Goal: Task Accomplishment & Management: Complete application form

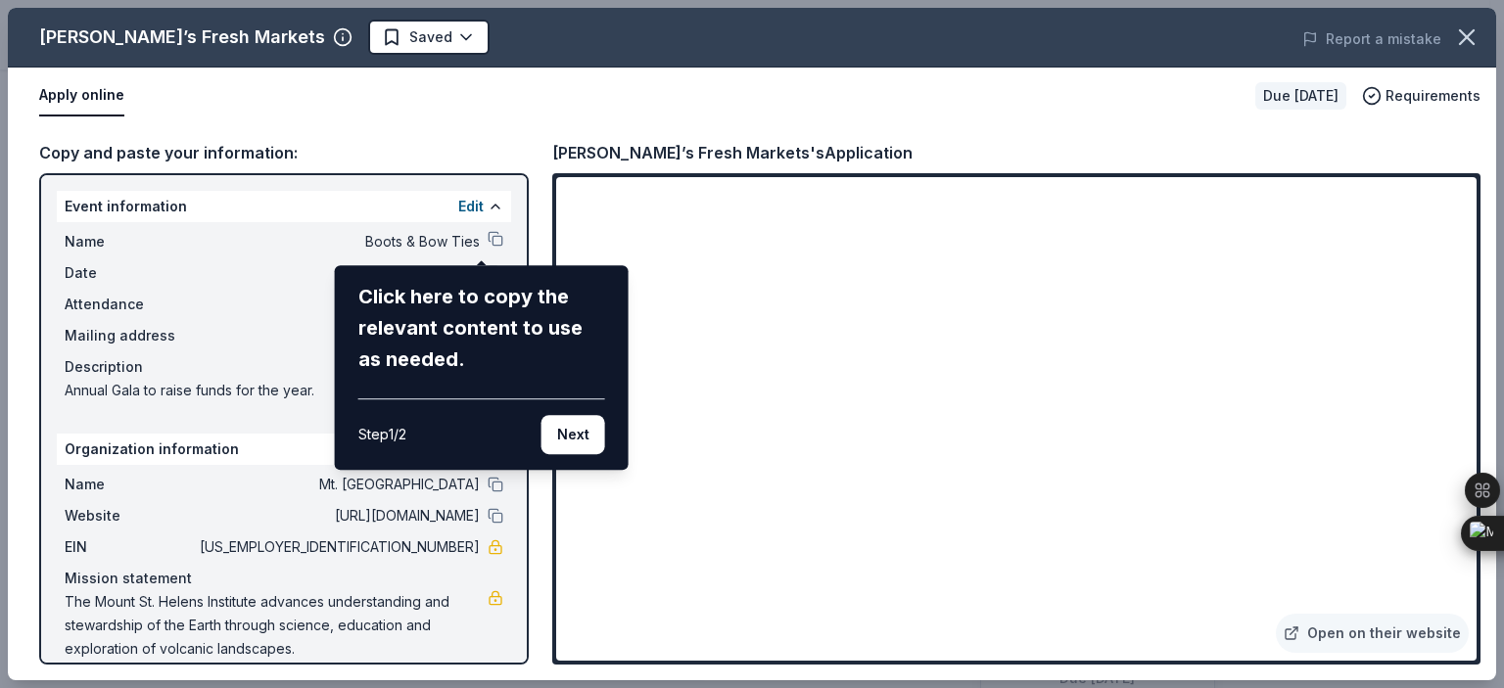
scroll to position [392, 0]
click at [500, 361] on div "Click here to copy the relevant content to use as needed." at bounding box center [481, 328] width 247 height 94
click at [497, 446] on div "Step 1 / 2 Next" at bounding box center [481, 427] width 247 height 56
click at [439, 358] on div "Click here to copy the relevant content to use as needed." at bounding box center [481, 328] width 247 height 94
click at [582, 433] on button "Next" at bounding box center [574, 434] width 64 height 39
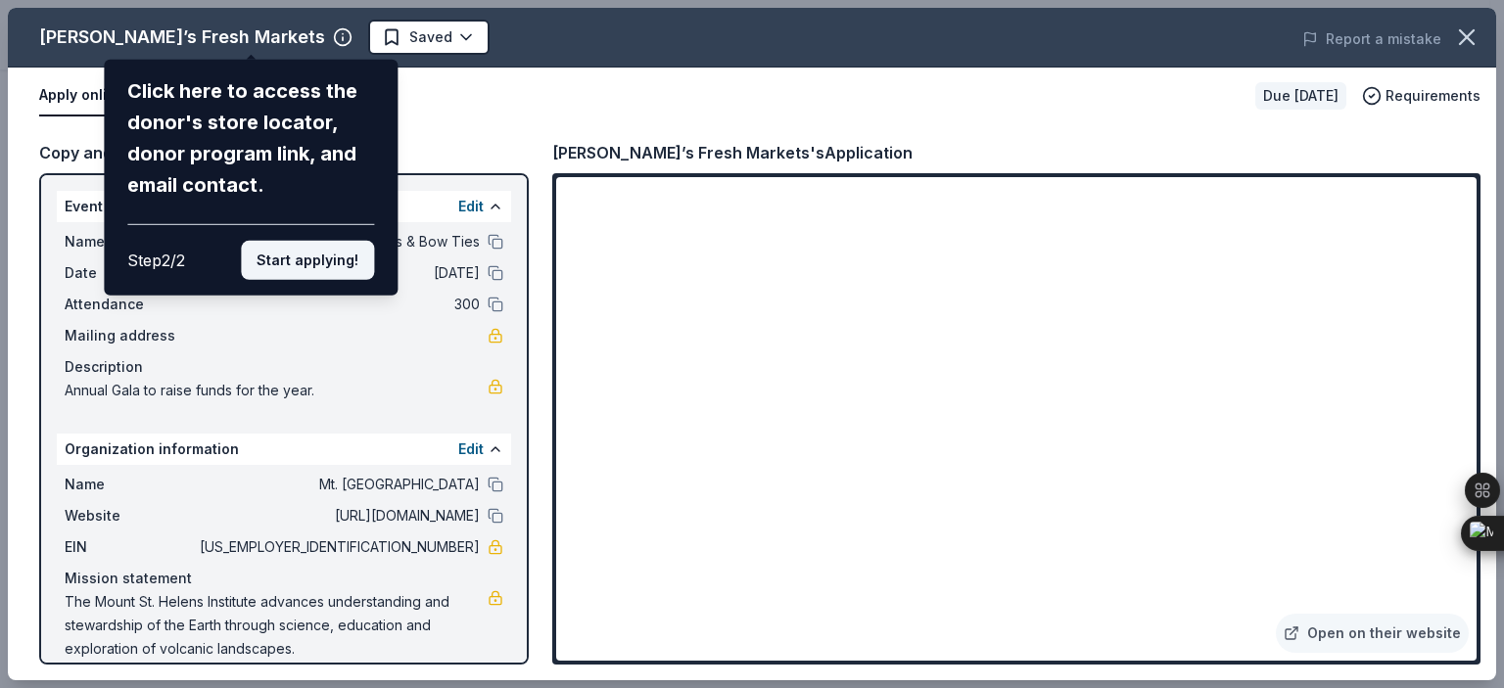
click at [323, 267] on button "Start applying!" at bounding box center [307, 260] width 133 height 39
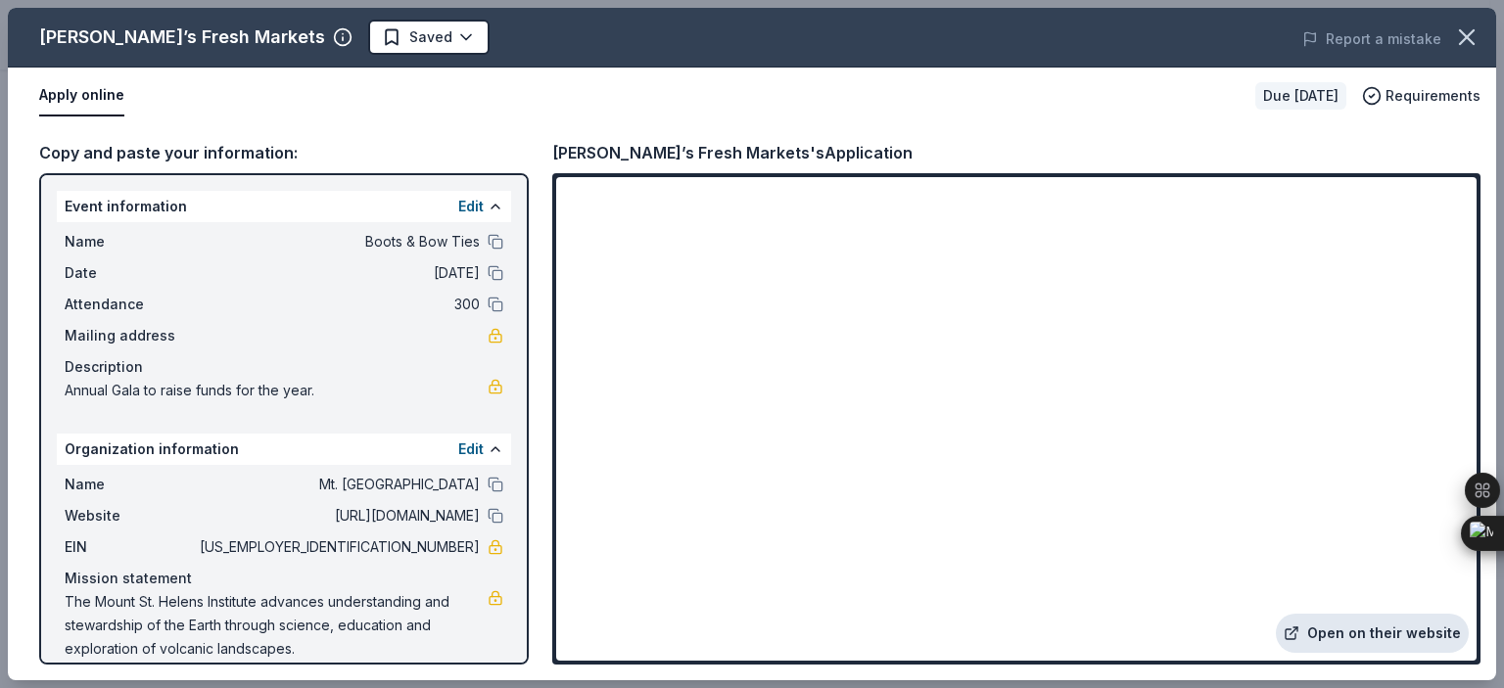
click at [1399, 632] on link "Open on their website" at bounding box center [1372, 633] width 193 height 39
drag, startPoint x: 431, startPoint y: 265, endPoint x: 490, endPoint y: 284, distance: 61.6
click at [490, 284] on div "Name Boots & Bow Ties Date [DATE] Attendance 300 Mailing address Description An…" at bounding box center [284, 316] width 454 height 188
click at [488, 272] on button at bounding box center [496, 273] width 16 height 16
click at [430, 242] on span "Boots & Bow Ties" at bounding box center [338, 242] width 284 height 24
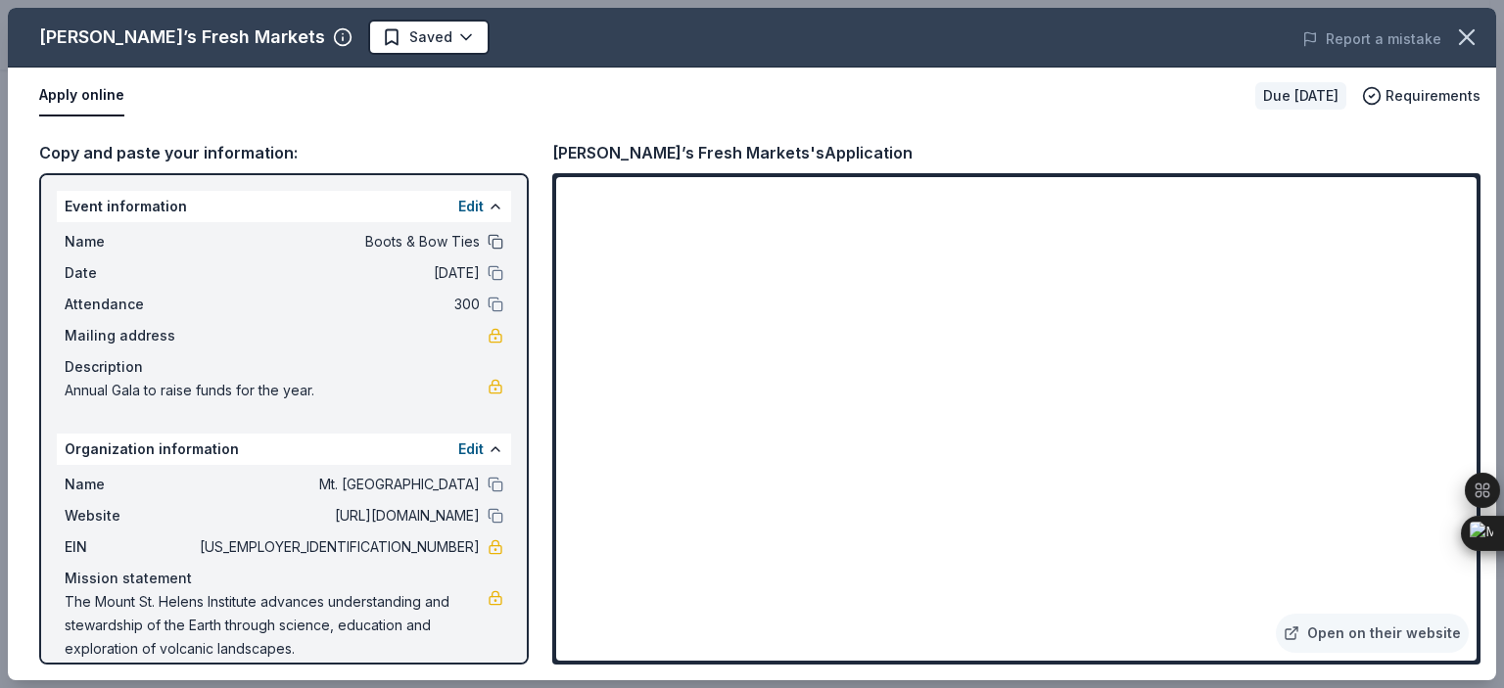
click at [488, 241] on button at bounding box center [496, 242] width 16 height 16
click at [488, 486] on button at bounding box center [496, 485] width 16 height 16
